Goal: Transaction & Acquisition: Purchase product/service

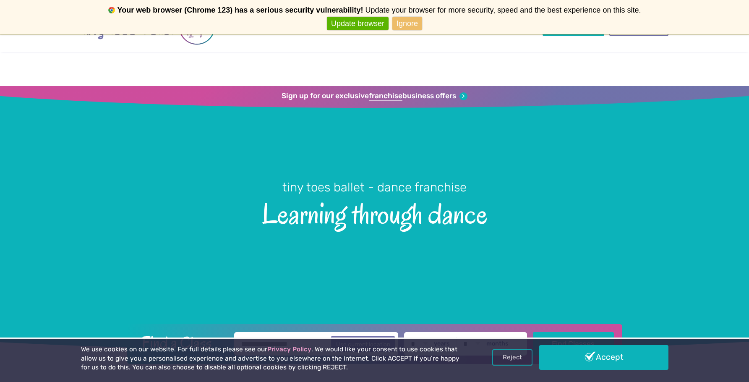
click at [410, 23] on link "Ignore" at bounding box center [407, 24] width 30 height 14
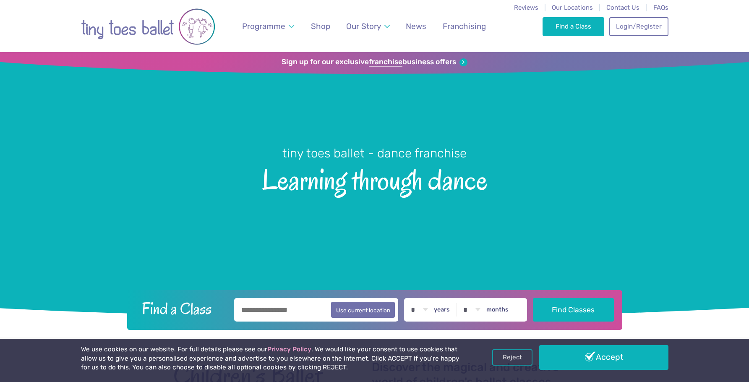
click at [372, 21] on link "Never show again" at bounding box center [374, 24] width 69 height 14
click at [322, 29] on span "Shop" at bounding box center [320, 26] width 19 height 10
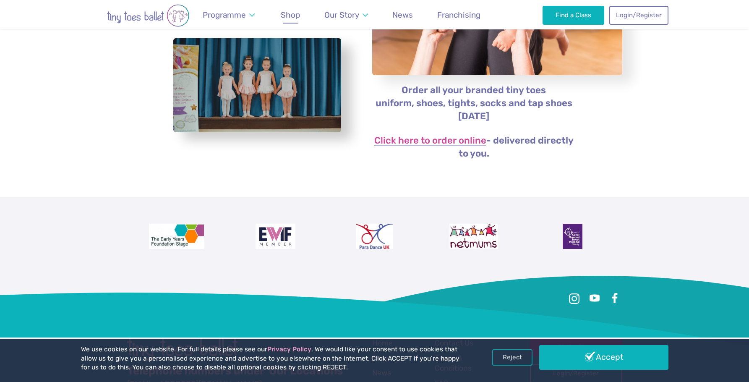
scroll to position [163, 0]
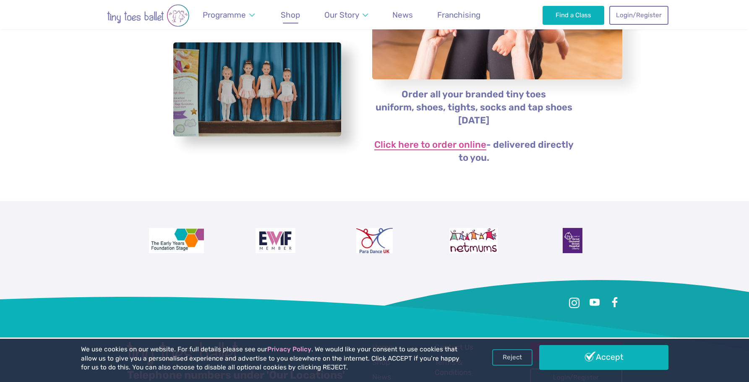
click at [404, 148] on link "Click here to order online" at bounding box center [430, 145] width 112 height 10
